Goal: Task Accomplishment & Management: Use online tool/utility

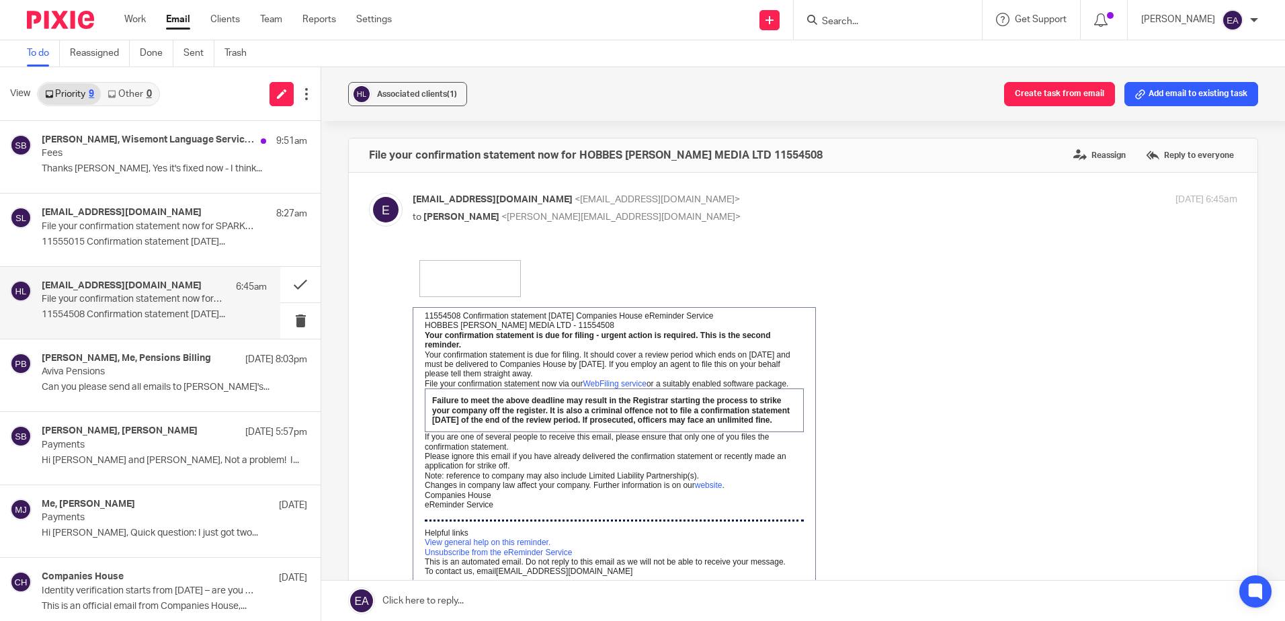
scroll to position [299, 0]
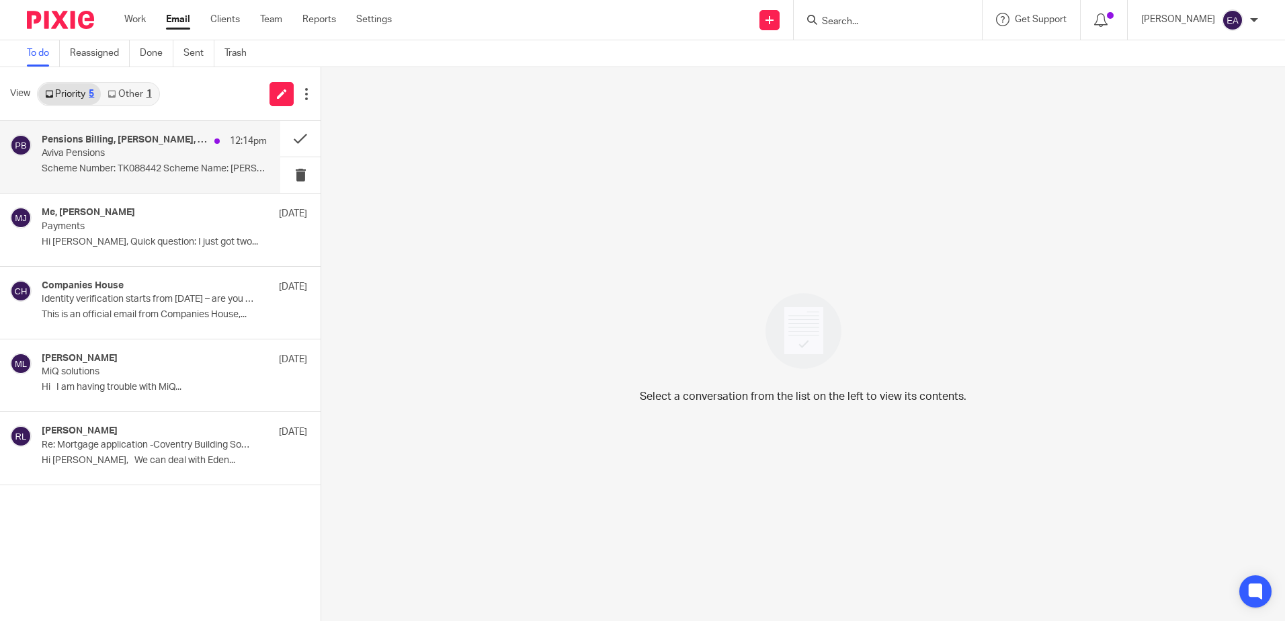
click at [110, 153] on p "Aviva Pensions" at bounding box center [132, 153] width 180 height 11
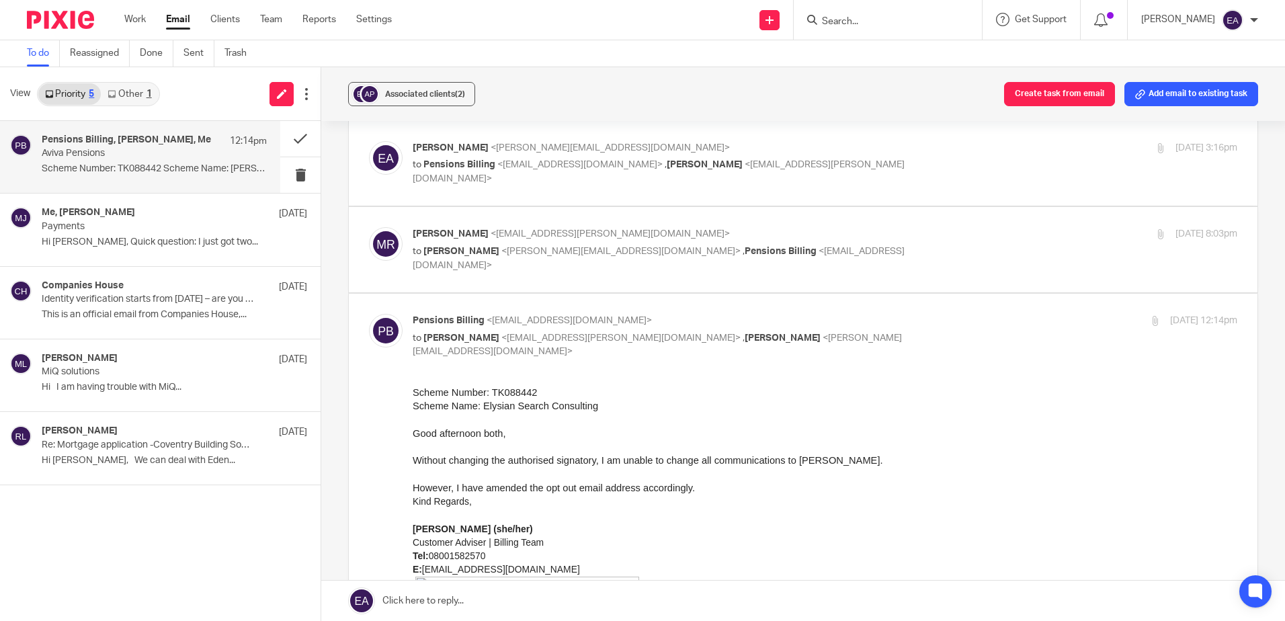
scroll to position [134, 0]
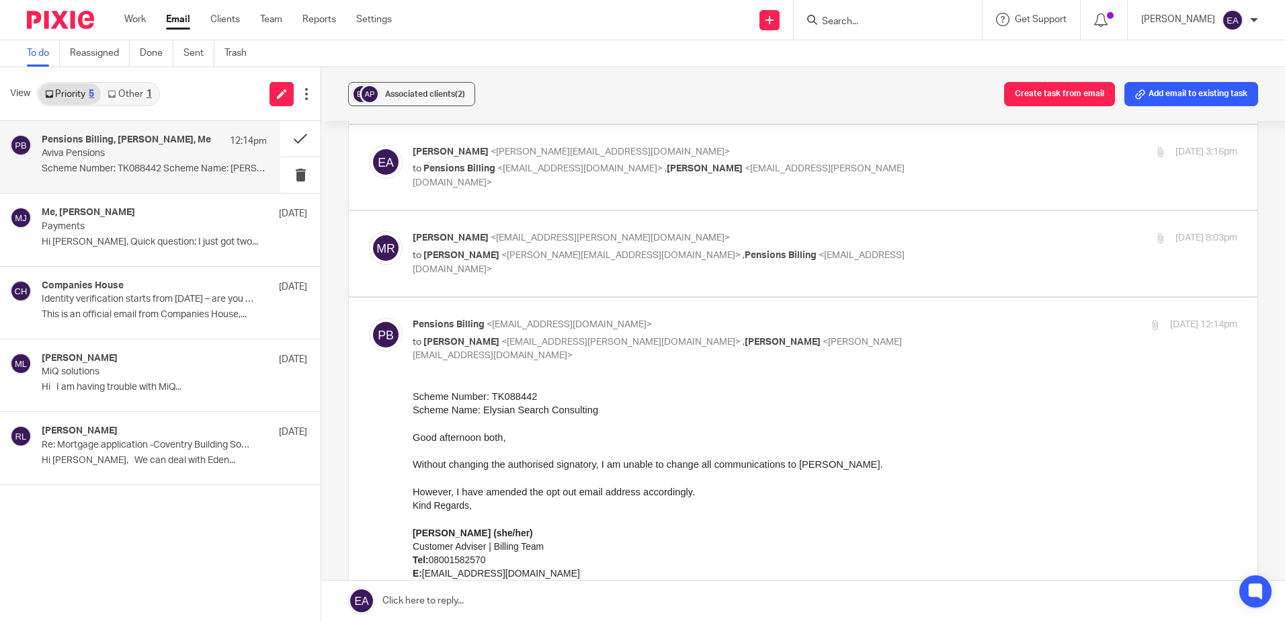
click at [808, 231] on p "Myfanwy Ronchetti <myfanwy.ronchetti@elysian-sc.com>" at bounding box center [688, 238] width 550 height 14
checkbox input "true"
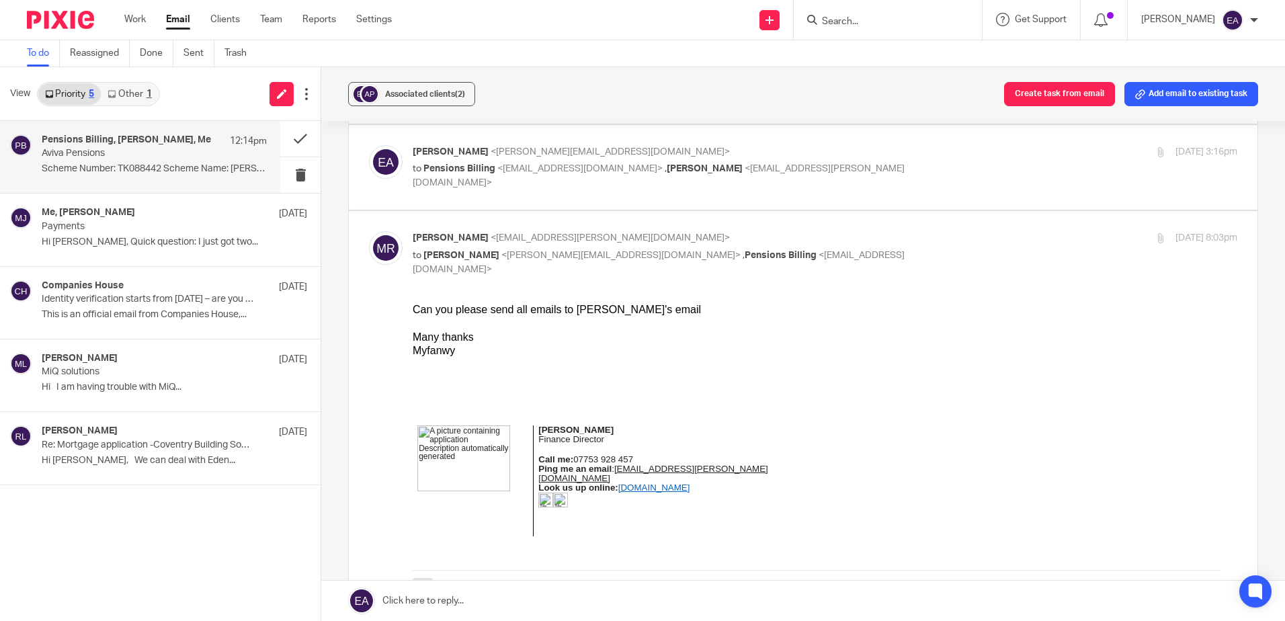
scroll to position [0, 0]
click at [128, 91] on link "Other 1" at bounding box center [129, 94] width 57 height 22
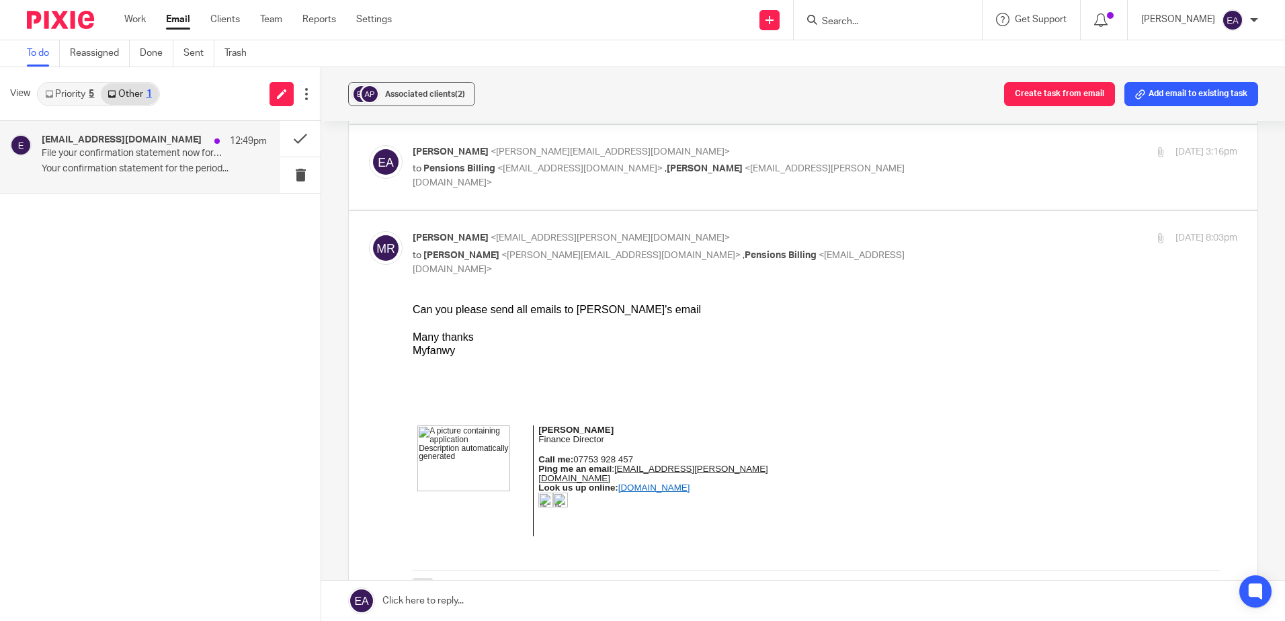
click at [150, 147] on div "ereminders@companieshouse.gov.uk 12:49pm" at bounding box center [154, 140] width 225 height 13
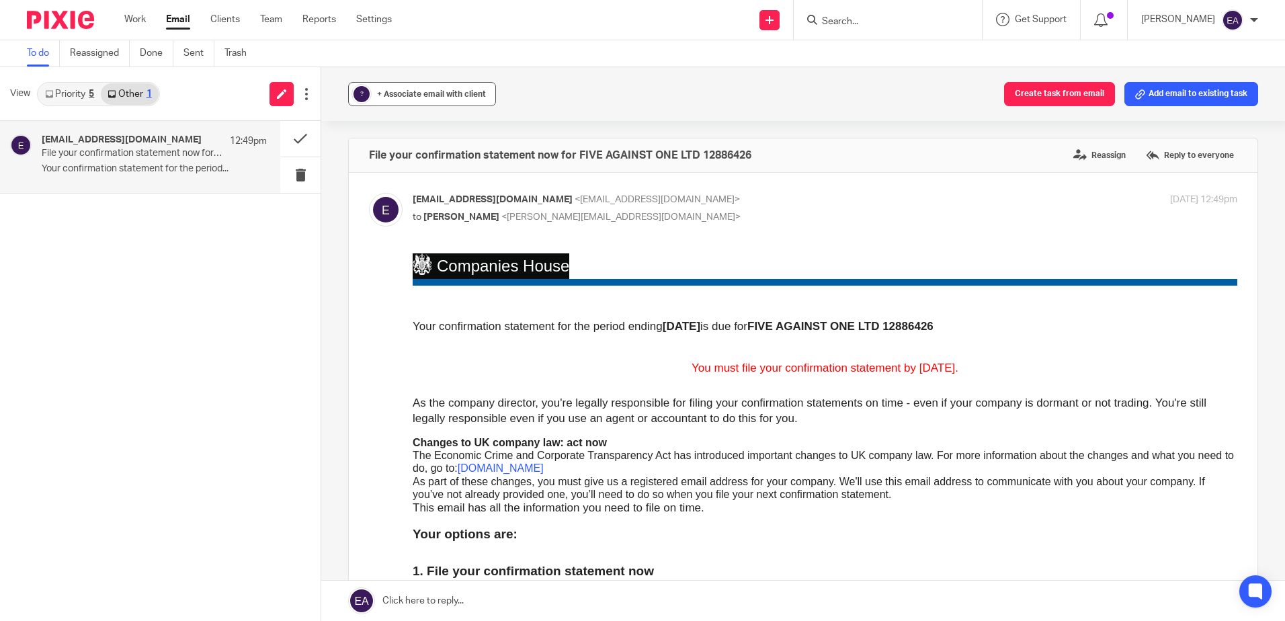
click at [406, 95] on span "+ Associate email with client" at bounding box center [431, 94] width 109 height 8
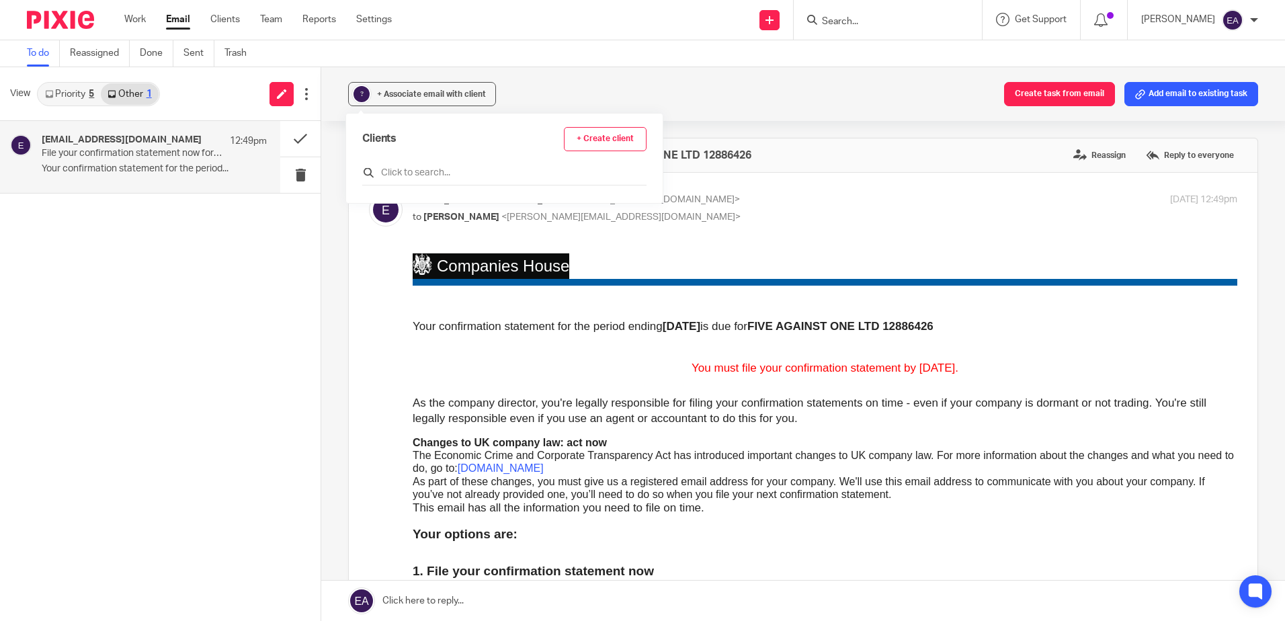
click at [419, 169] on input "text" at bounding box center [504, 172] width 284 height 13
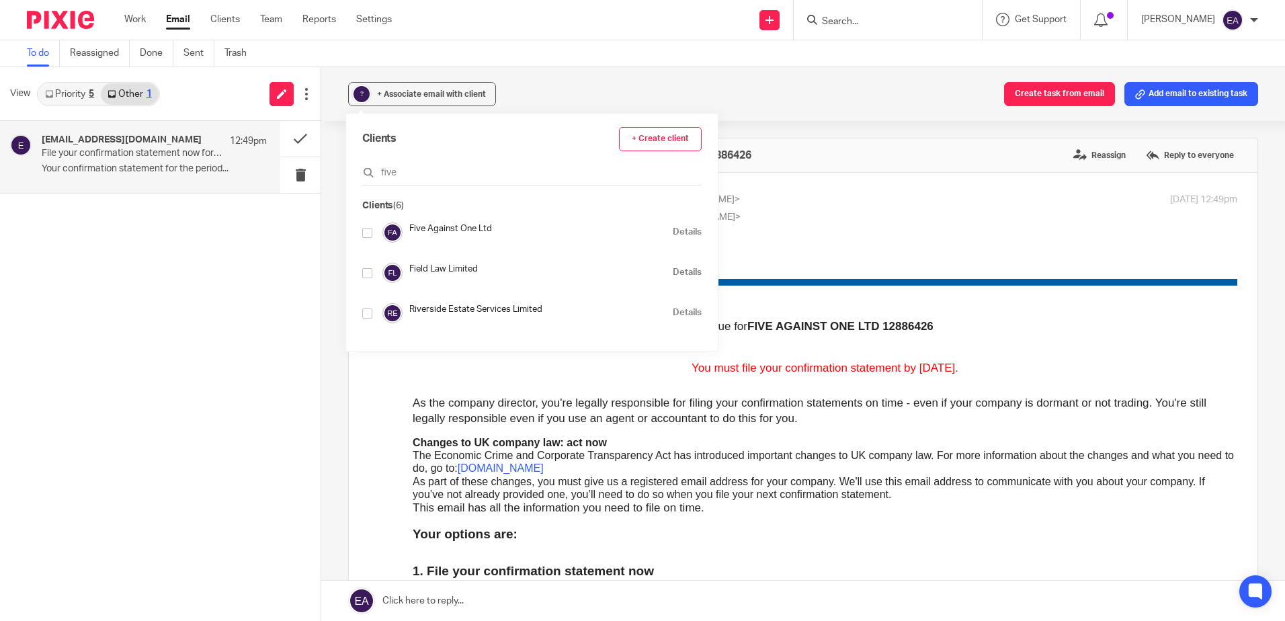
type input "five"
click at [366, 237] on input "checkbox" at bounding box center [367, 233] width 10 height 10
checkbox input "true"
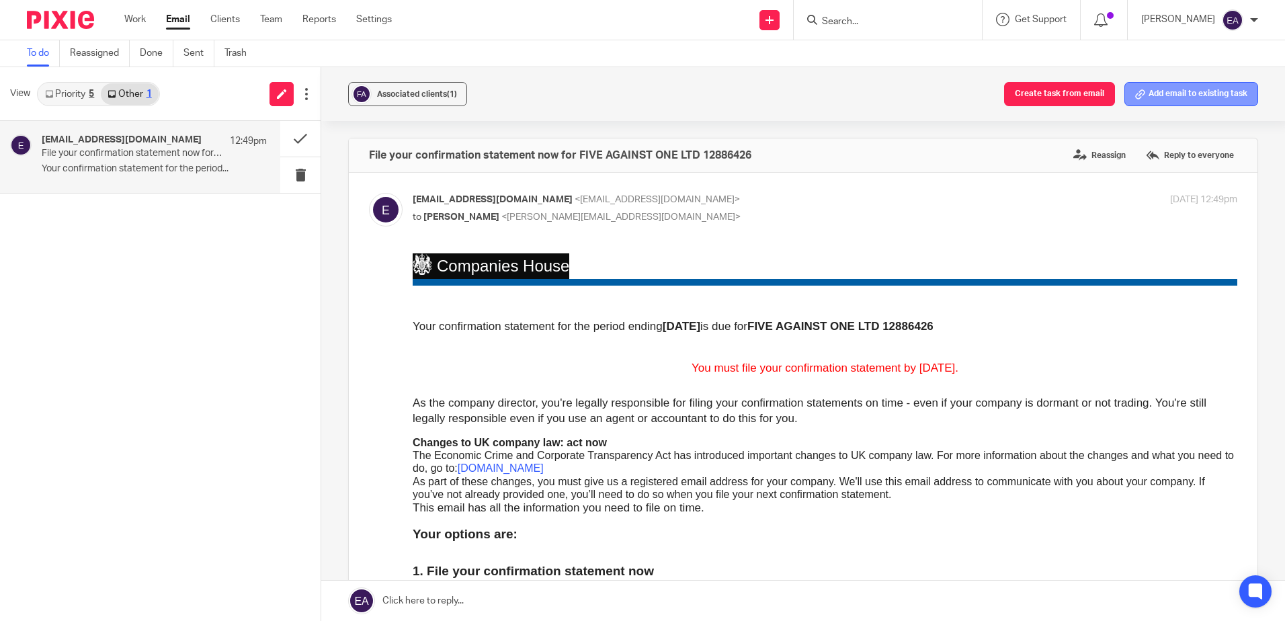
click at [1189, 91] on button "Add email to existing task" at bounding box center [1191, 94] width 134 height 24
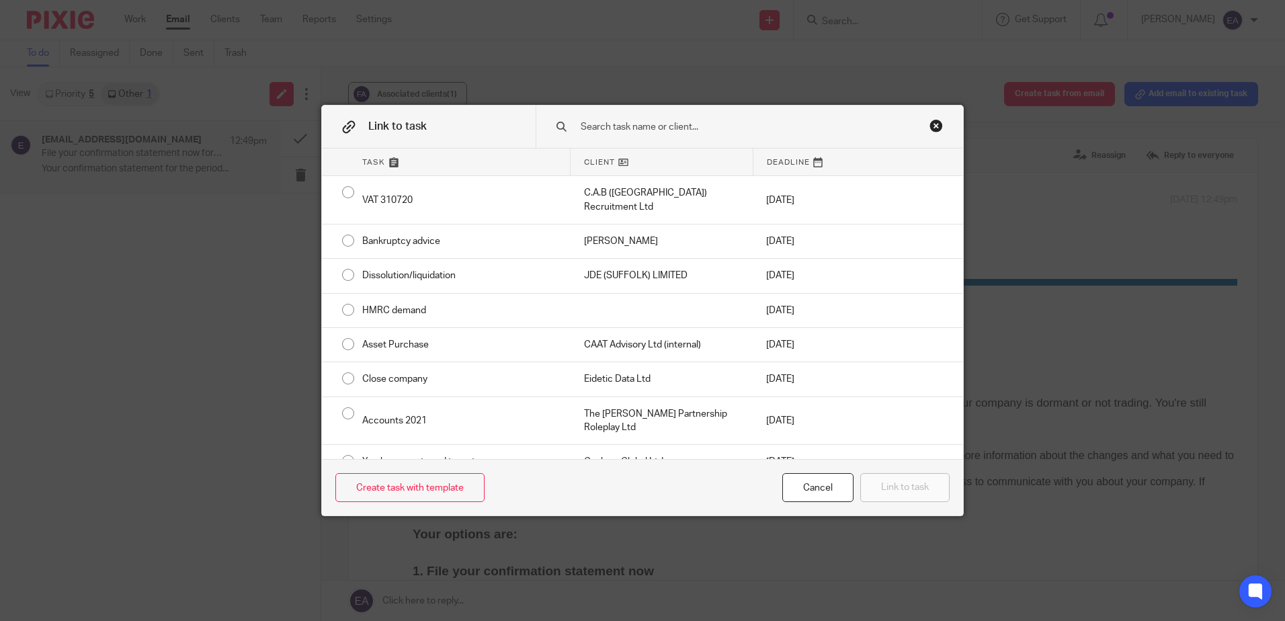
click at [653, 127] on input "text" at bounding box center [740, 127] width 322 height 15
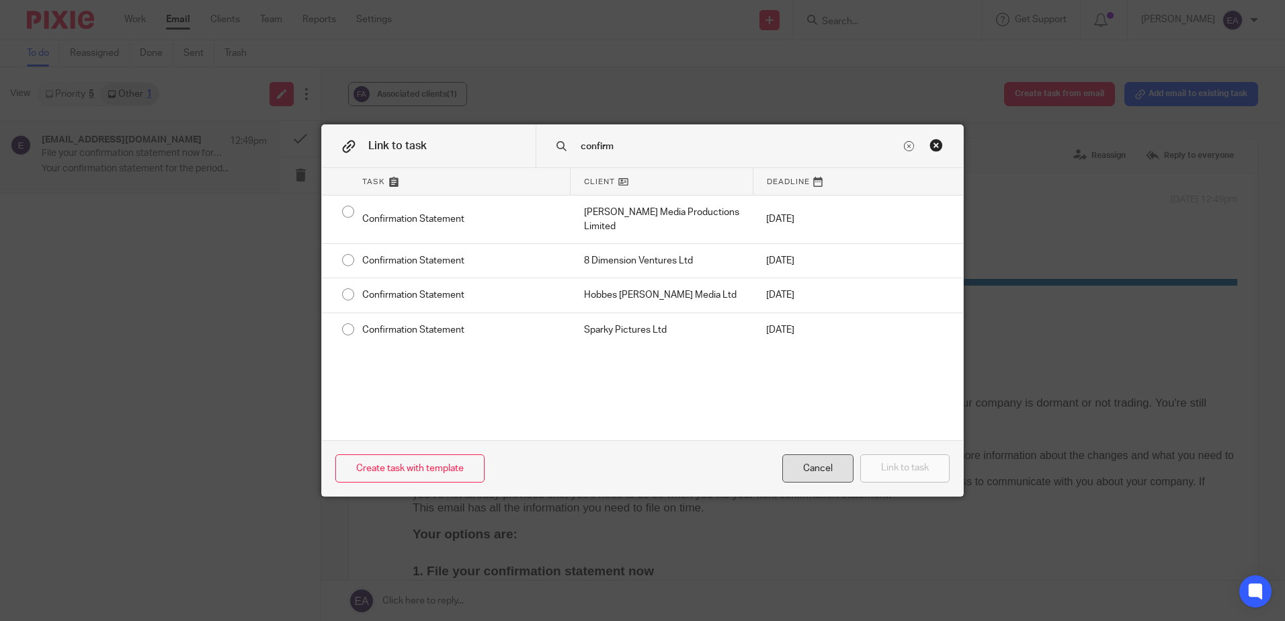
type input "confirm"
click at [818, 468] on div "Cancel" at bounding box center [817, 468] width 71 height 29
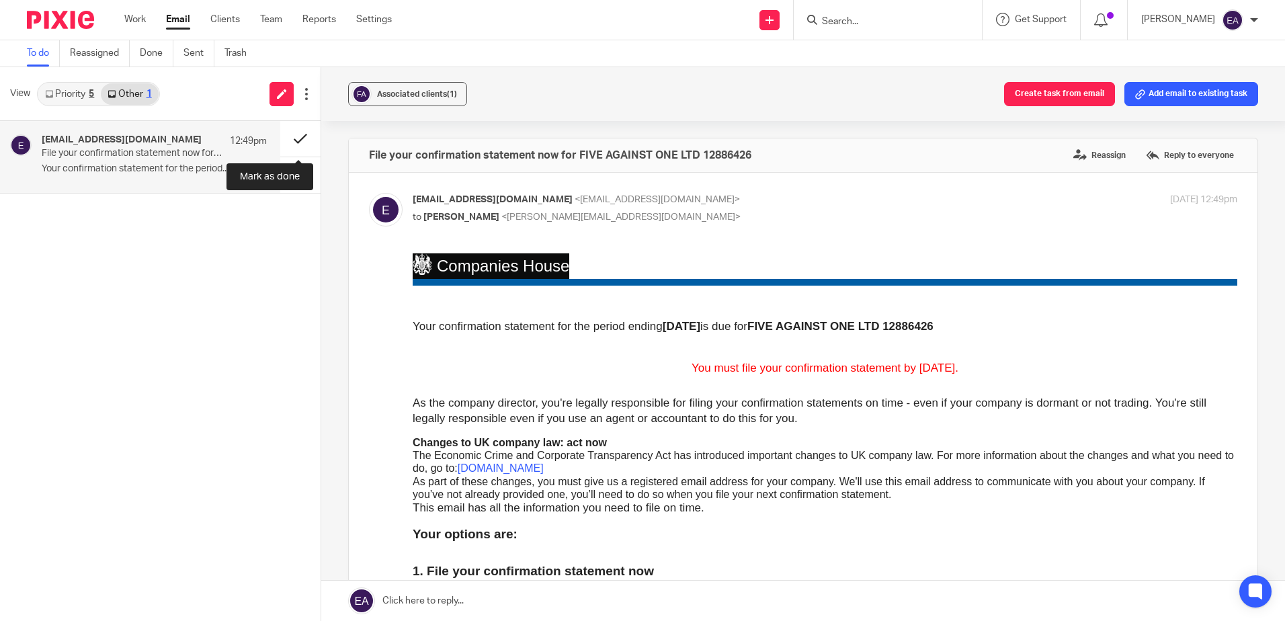
click at [296, 135] on button at bounding box center [300, 139] width 40 height 36
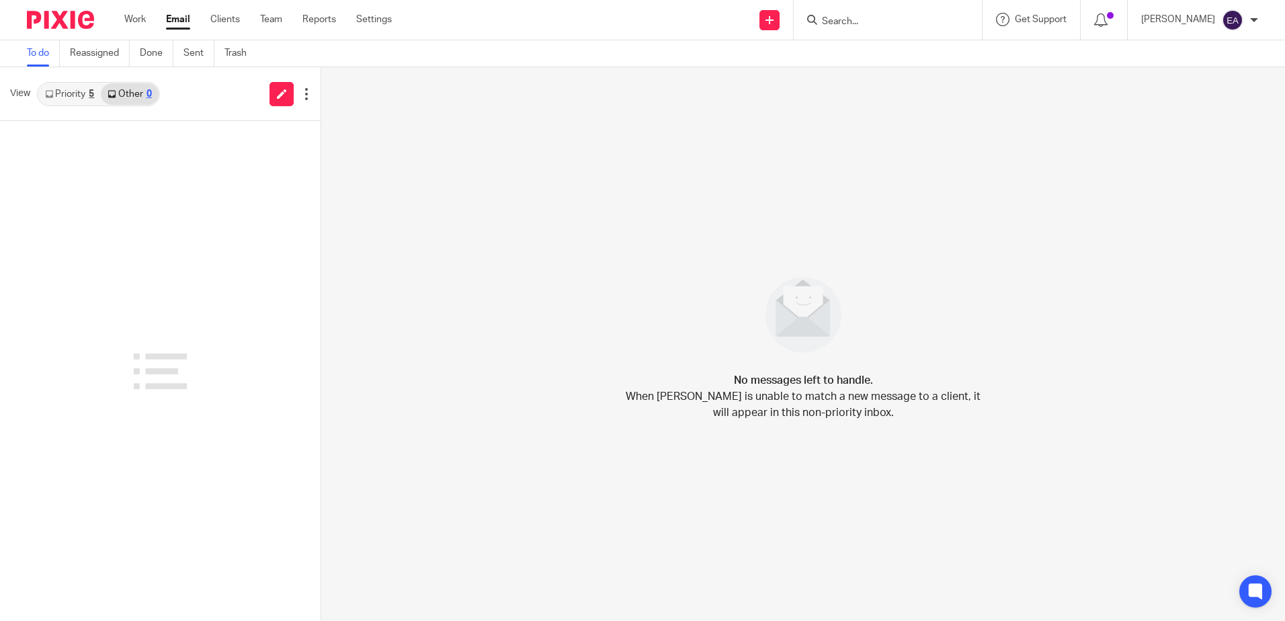
click at [71, 93] on link "Priority 5" at bounding box center [69, 94] width 62 height 22
